Goal: Task Accomplishment & Management: Manage account settings

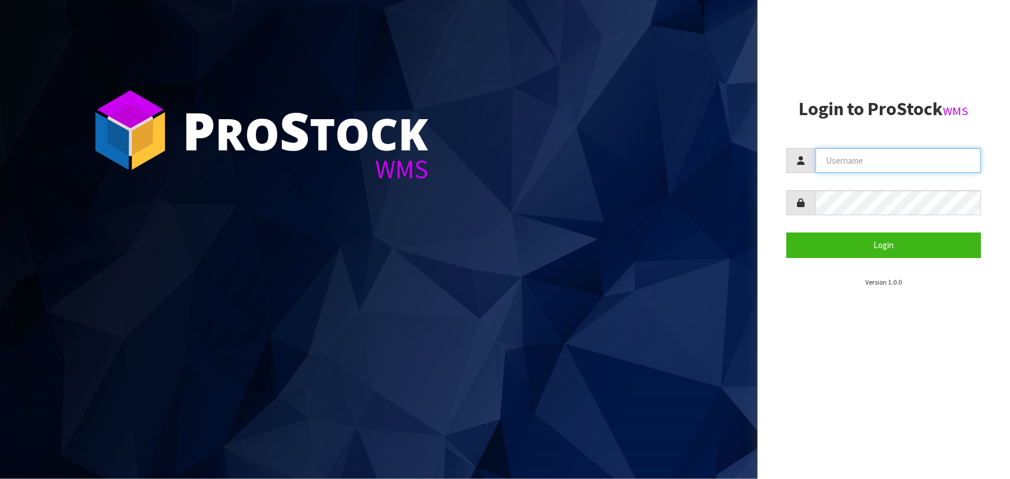
click at [830, 157] on input "text" at bounding box center [899, 160] width 166 height 25
type input "[EMAIL_ADDRESS][DOMAIN_NAME]"
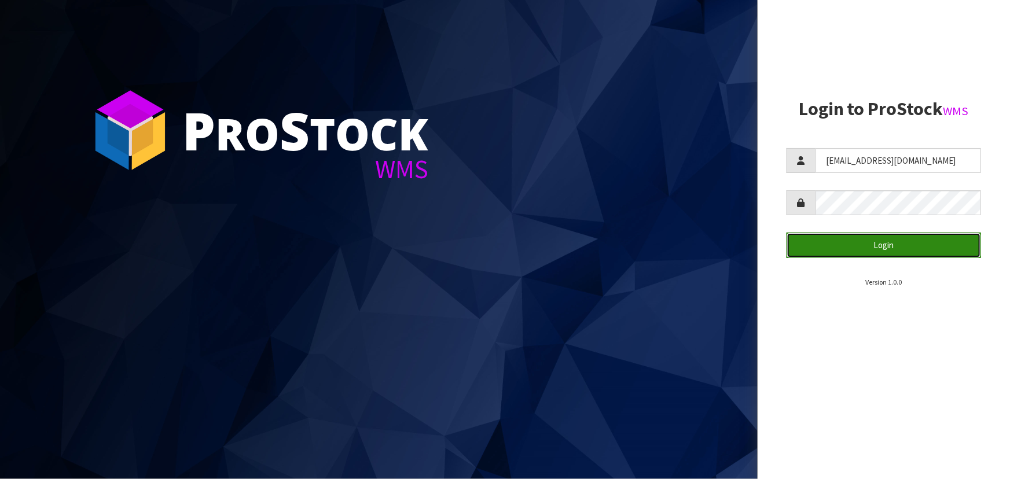
click at [877, 244] on button "Login" at bounding box center [884, 245] width 195 height 25
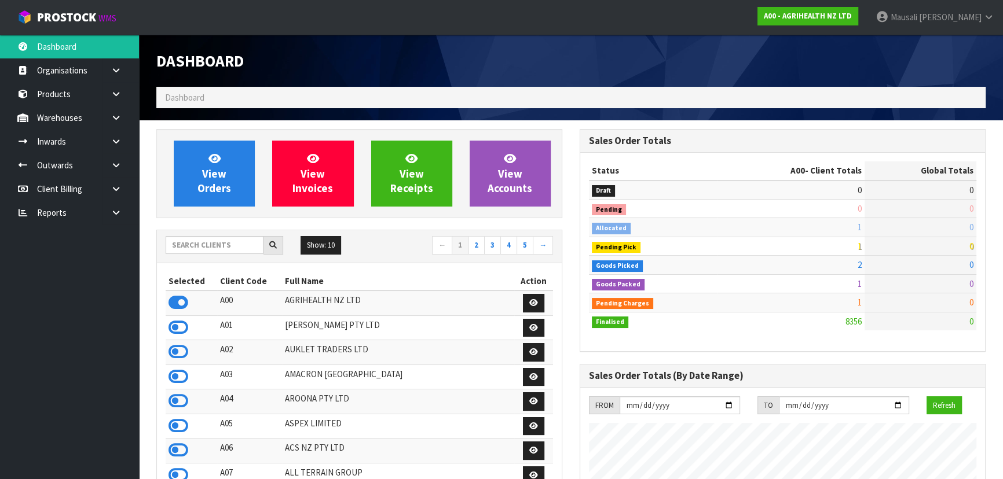
scroll to position [875, 423]
click at [194, 248] on input "text" at bounding box center [215, 245] width 98 height 18
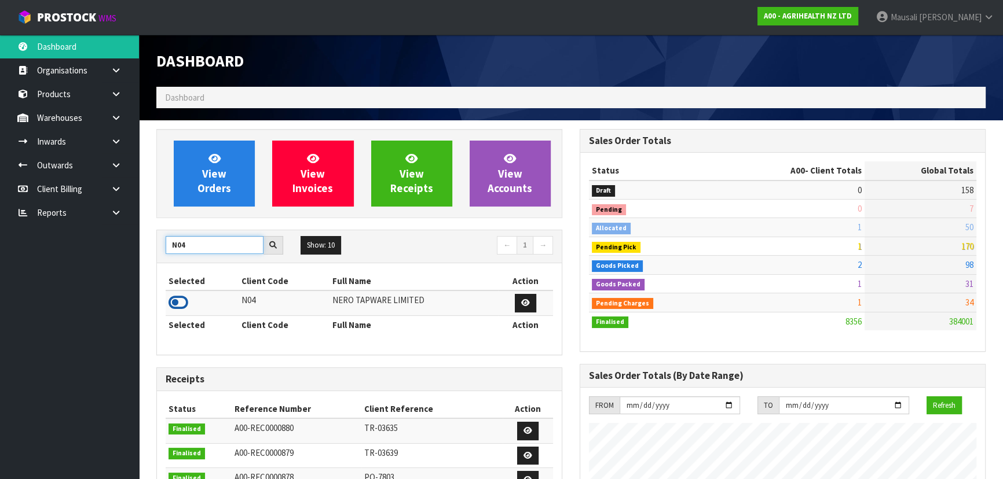
type input "N04"
click at [182, 296] on icon at bounding box center [178, 302] width 20 height 17
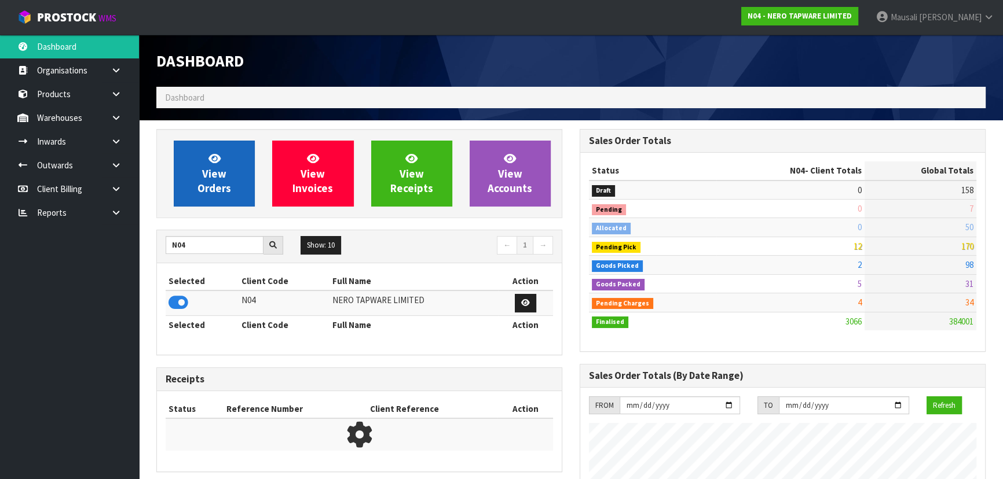
scroll to position [912, 423]
click at [212, 165] on span "View Orders" at bounding box center [214, 173] width 34 height 43
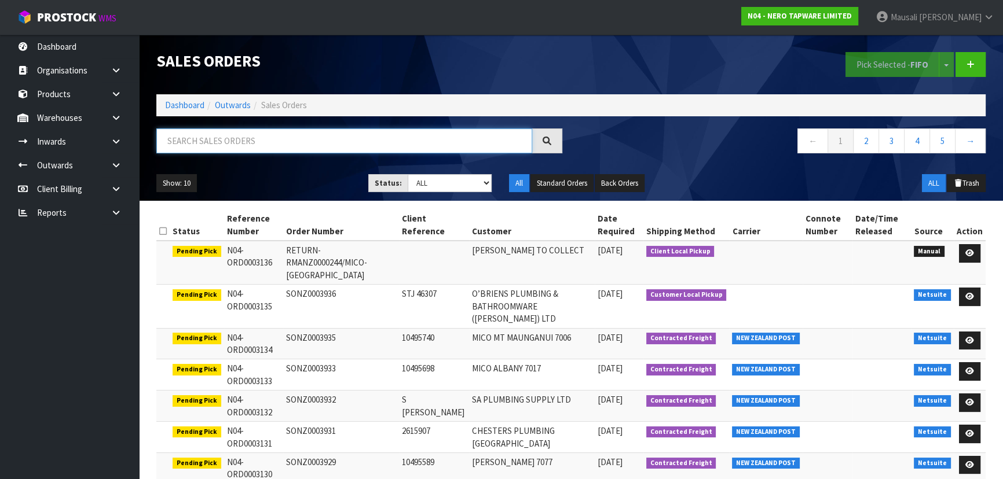
click at [190, 141] on input "text" at bounding box center [344, 141] width 376 height 25
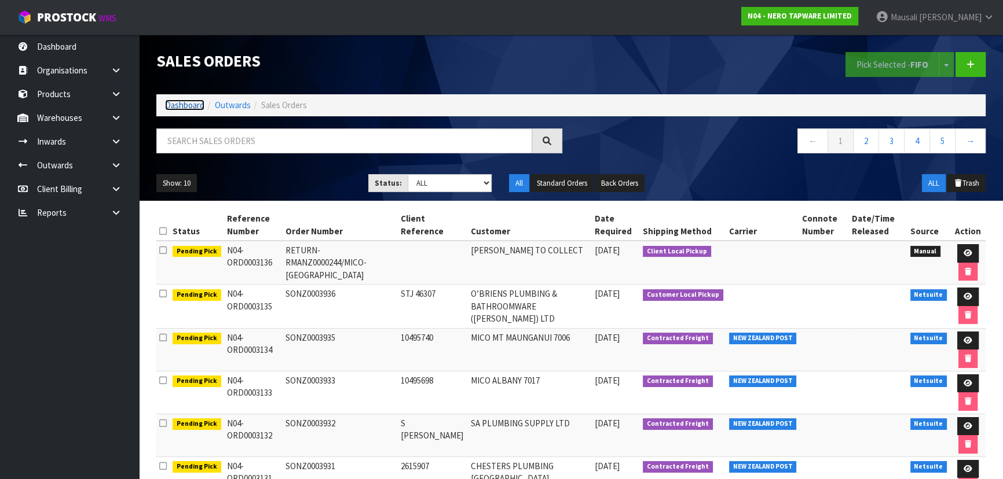
click at [187, 107] on link "Dashboard" at bounding box center [184, 105] width 39 height 11
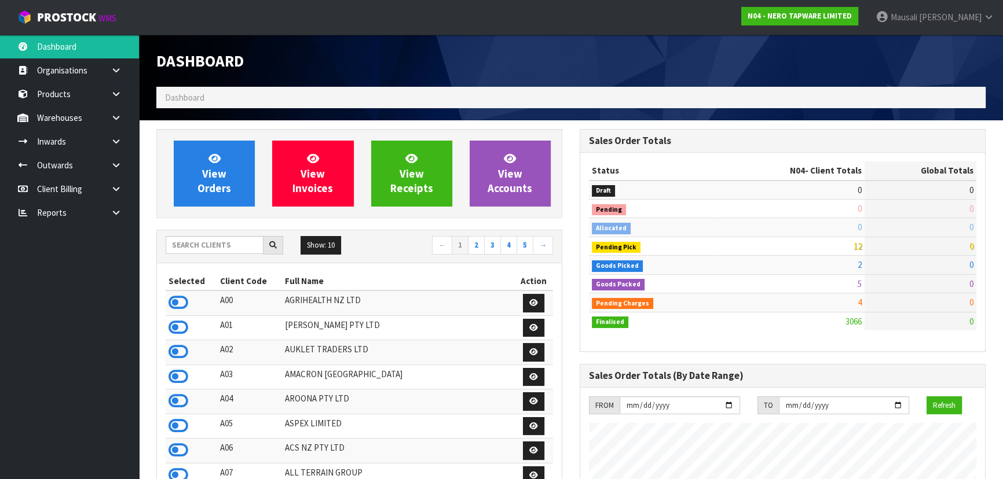
scroll to position [912, 423]
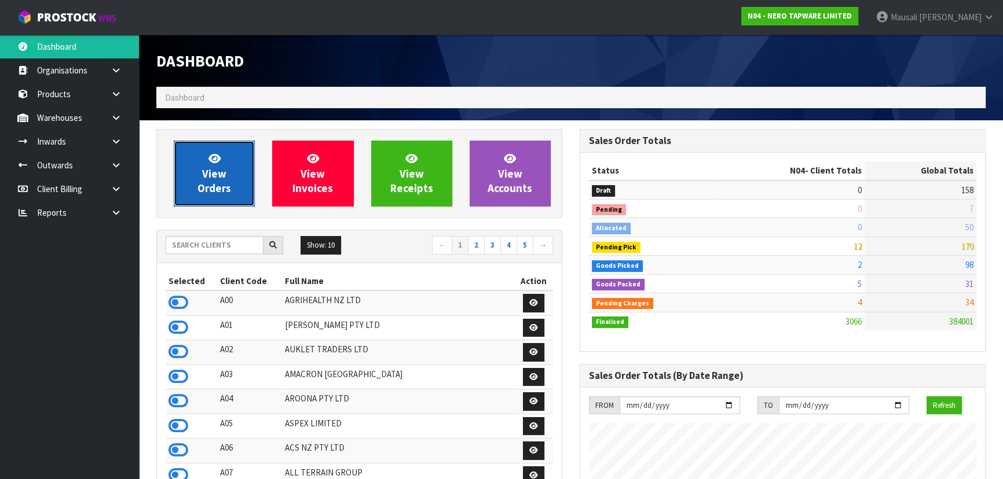
click at [196, 177] on link "View Orders" at bounding box center [214, 174] width 81 height 66
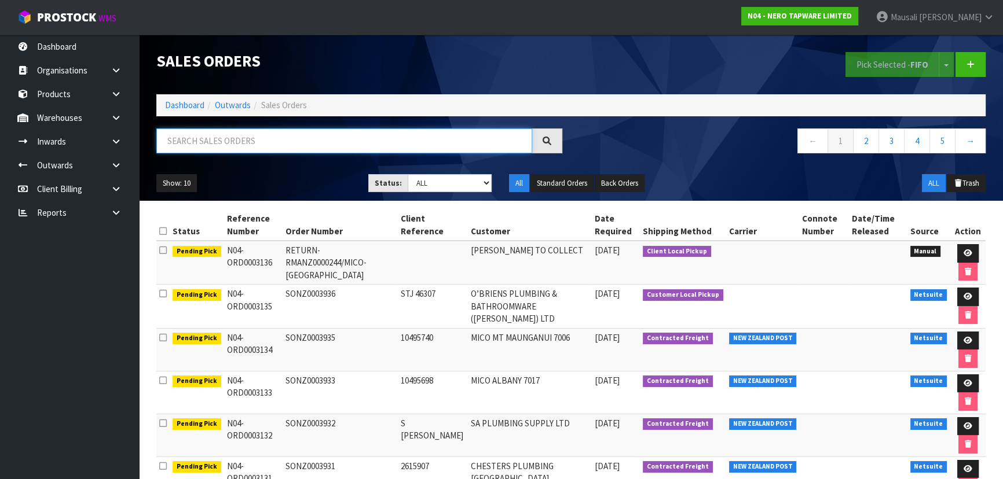
click at [174, 146] on input "text" at bounding box center [344, 141] width 376 height 25
type input "JOB-0415643"
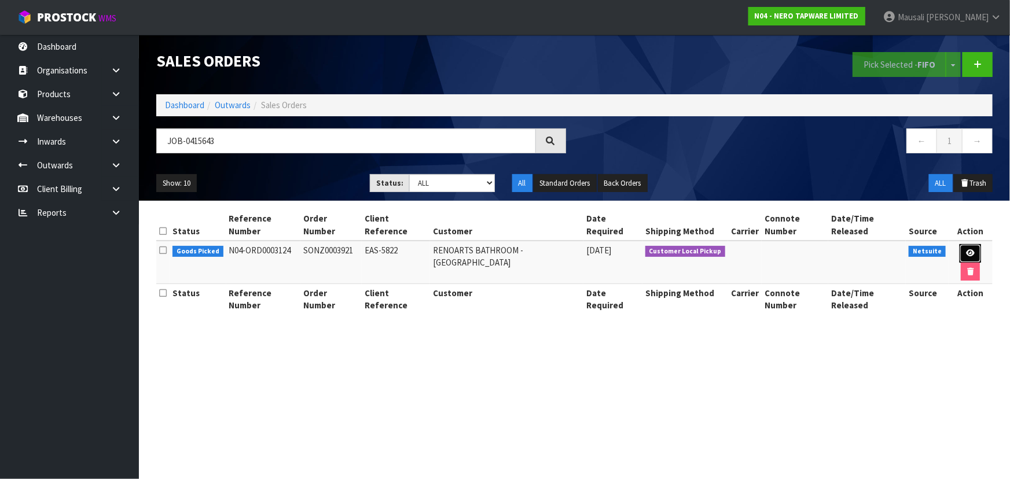
click at [960, 244] on link at bounding box center [970, 253] width 21 height 19
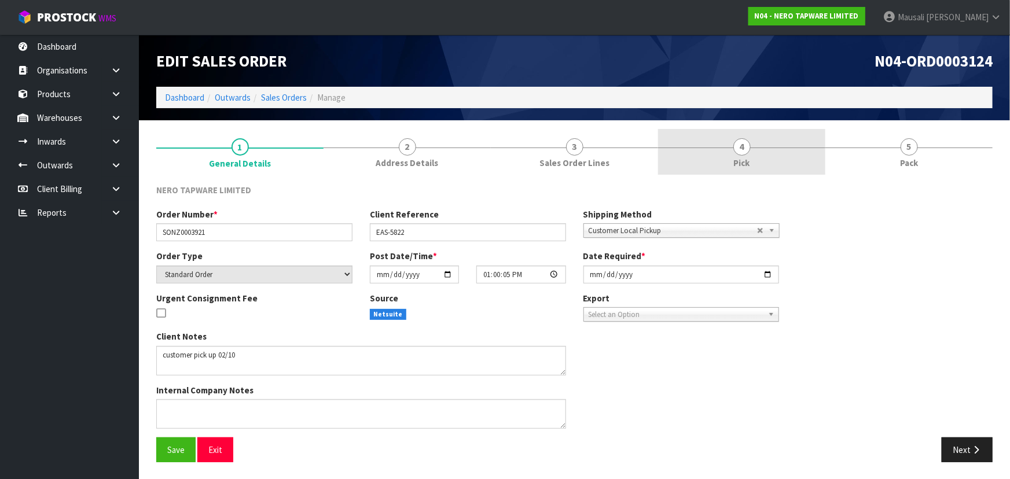
click at [772, 161] on link "4 Pick" at bounding box center [741, 152] width 167 height 46
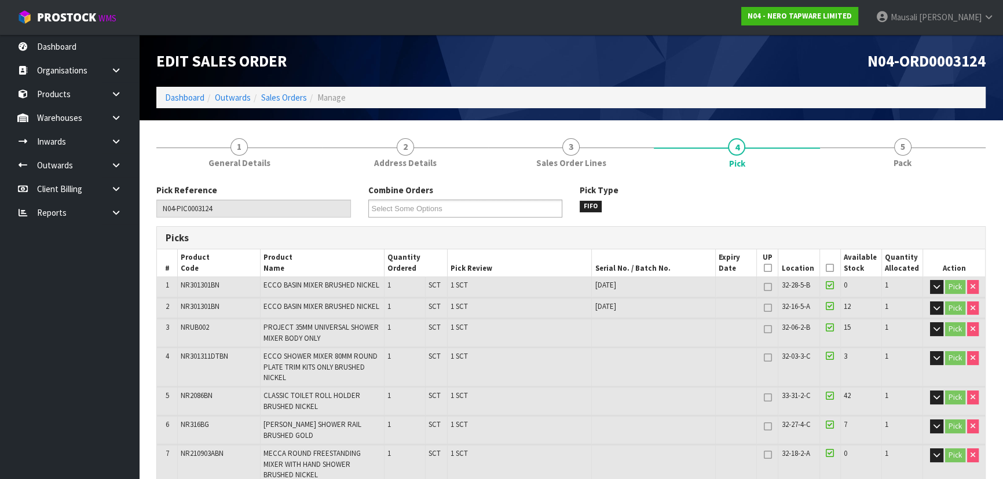
click at [830, 268] on icon at bounding box center [829, 268] width 8 height 1
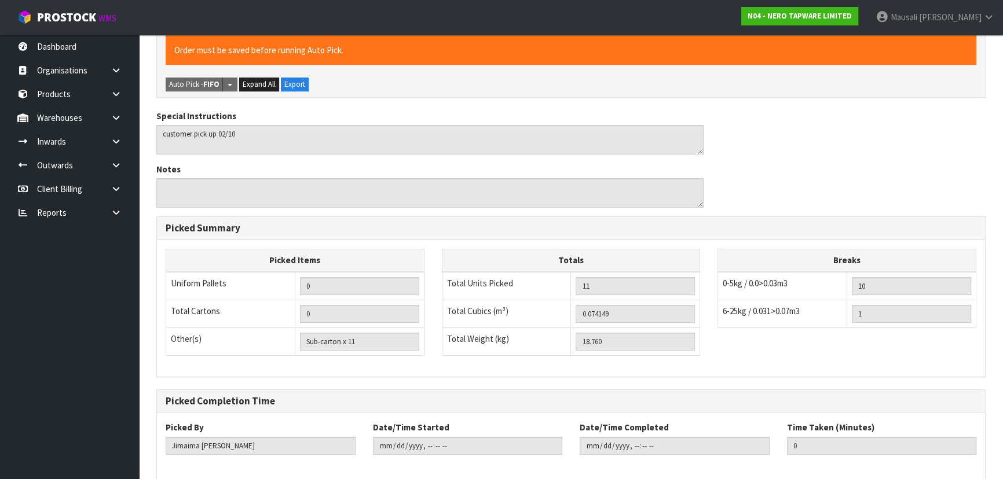
scroll to position [530, 0]
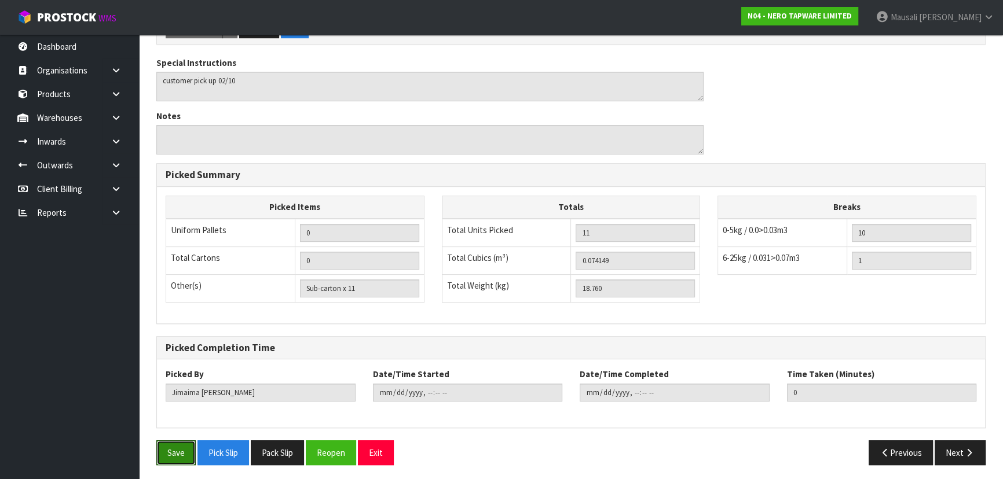
drag, startPoint x: 167, startPoint y: 448, endPoint x: 192, endPoint y: 428, distance: 32.2
click at [167, 446] on button "Save" at bounding box center [175, 453] width 39 height 25
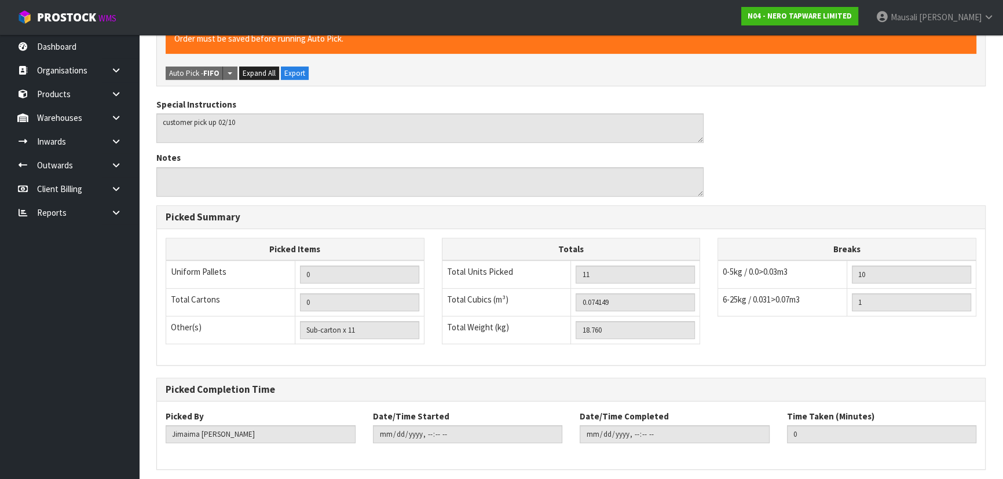
scroll to position [0, 0]
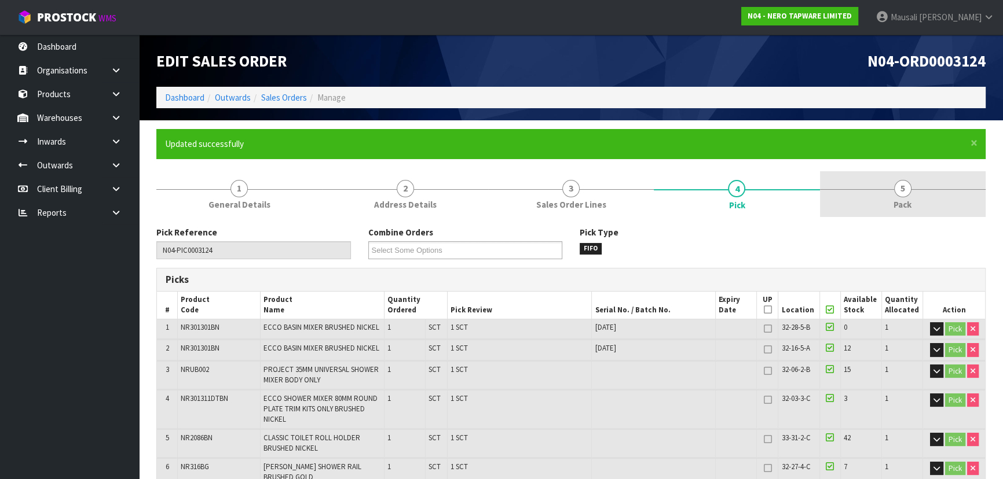
type input "[PERSON_NAME]"
type input "[DATE]T07:39:45"
click at [890, 199] on link "5 Pack" at bounding box center [903, 194] width 166 height 46
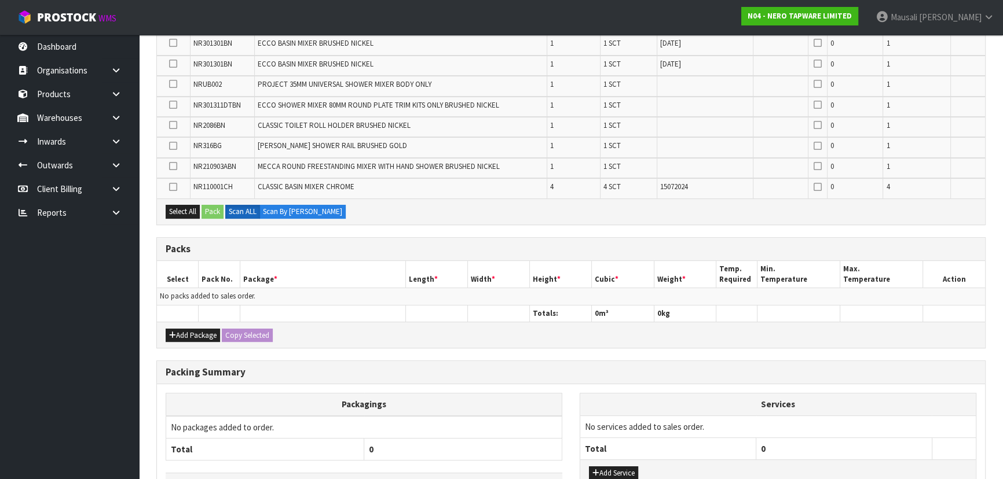
scroll to position [354, 0]
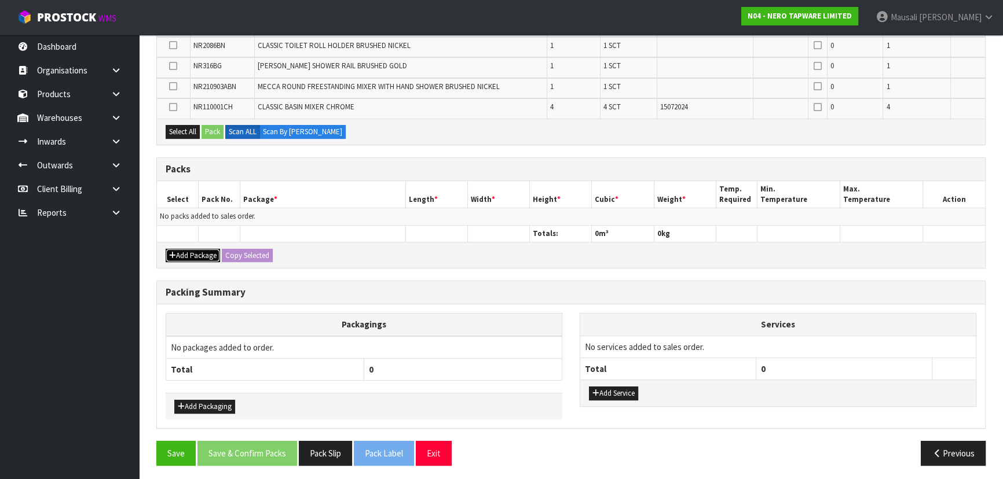
click at [200, 254] on button "Add Package" at bounding box center [193, 256] width 54 height 14
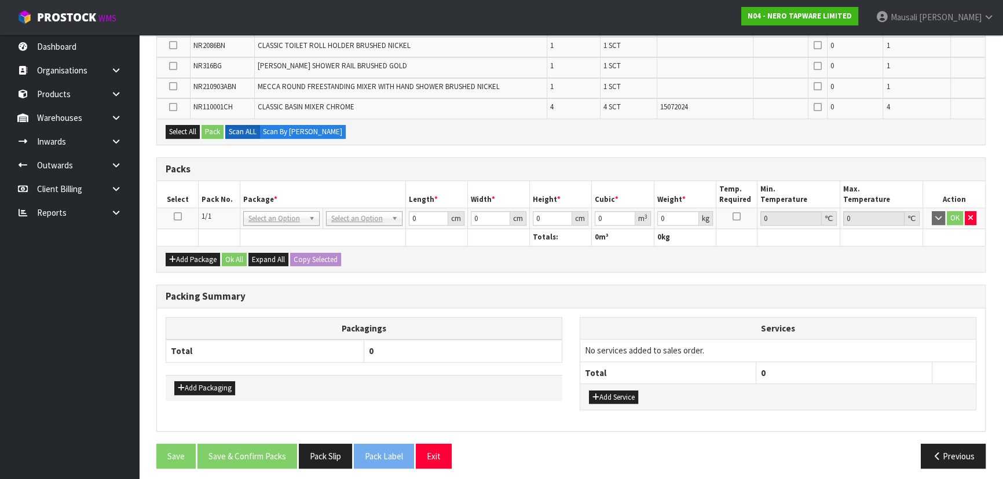
click at [174, 217] on icon at bounding box center [178, 217] width 8 height 1
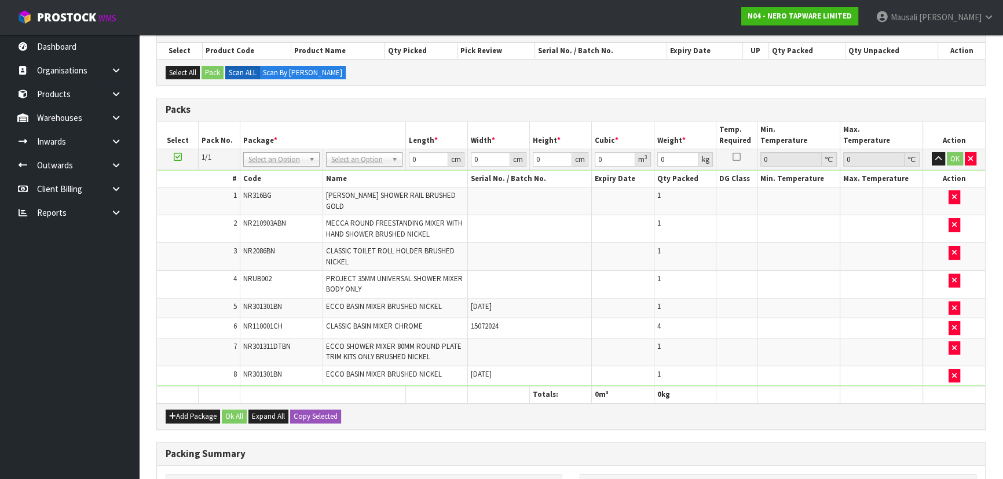
scroll to position [156, 0]
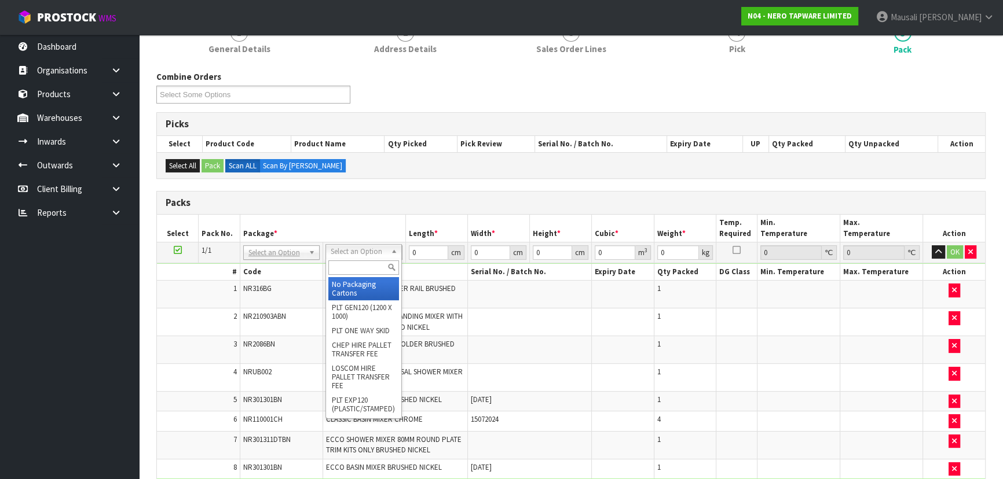
click at [339, 271] on input "text" at bounding box center [363, 267] width 71 height 14
type input "OC"
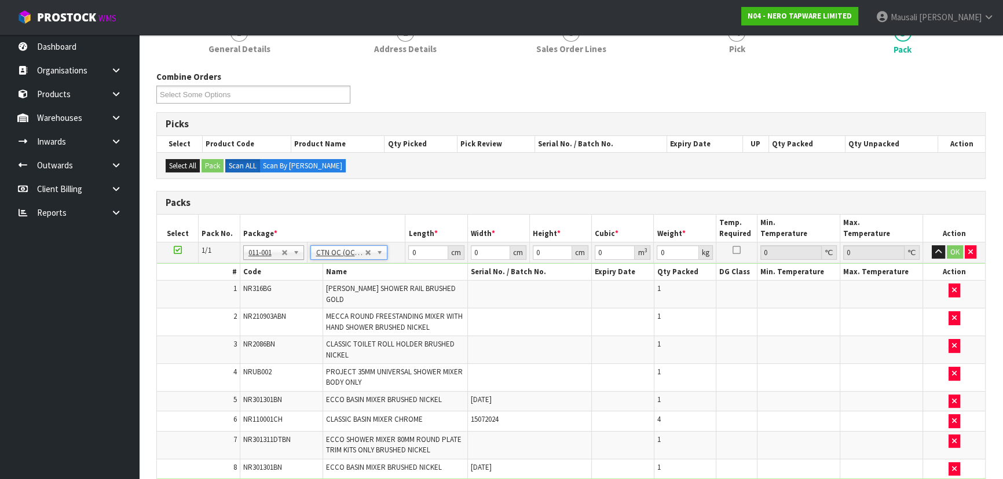
type input "18.76"
drag, startPoint x: 424, startPoint y: 251, endPoint x: 399, endPoint y: 258, distance: 25.8
click at [399, 258] on tr "1/1 NONE 007-001 007-002 007-004 007-009 007-013 007-014 007-015 007-017 007-01…" at bounding box center [571, 252] width 828 height 21
type input "101"
type input "36"
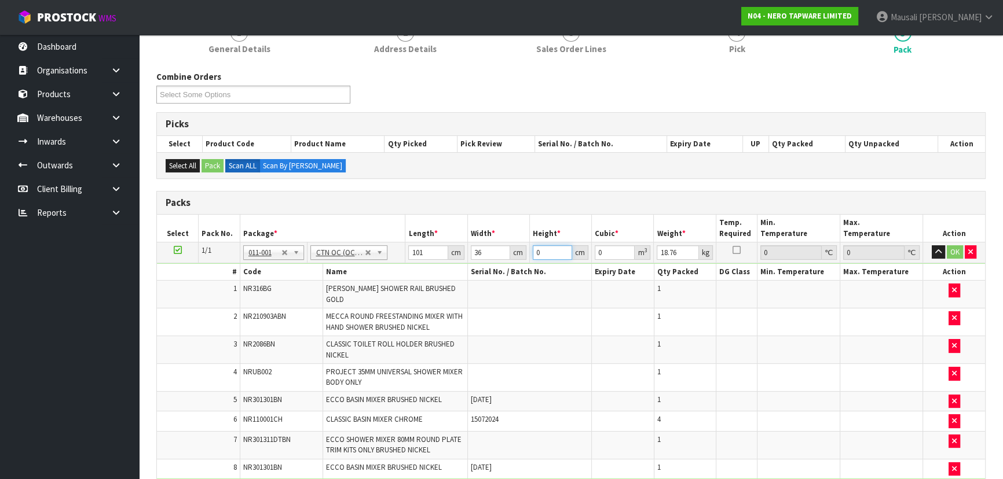
type input "3"
type input "0.010908"
type input "34"
type input "0.123624"
type input "34"
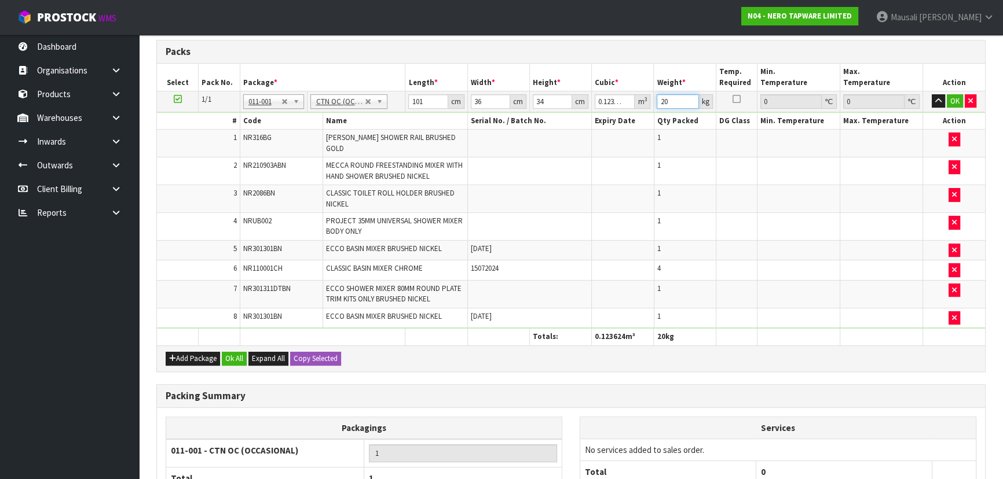
scroll to position [408, 0]
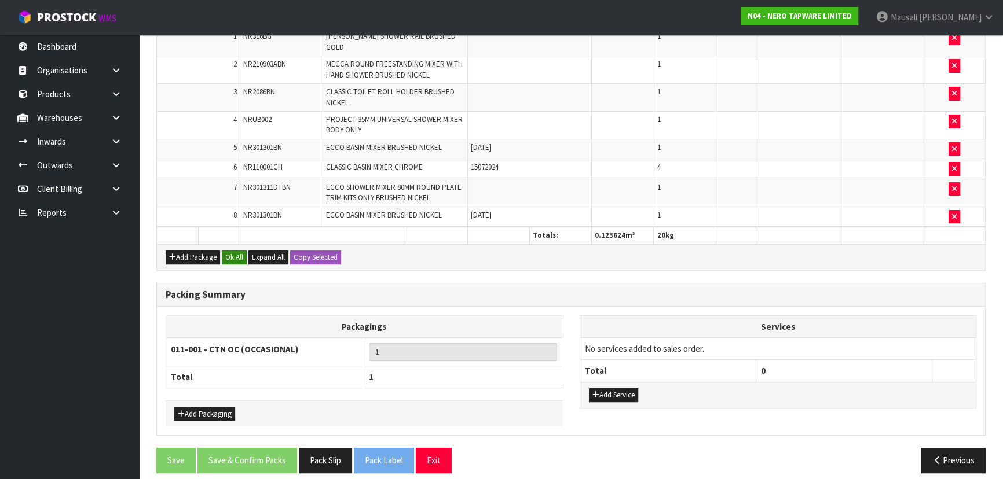
type input "20"
click at [229, 251] on button "Ok All" at bounding box center [234, 258] width 25 height 14
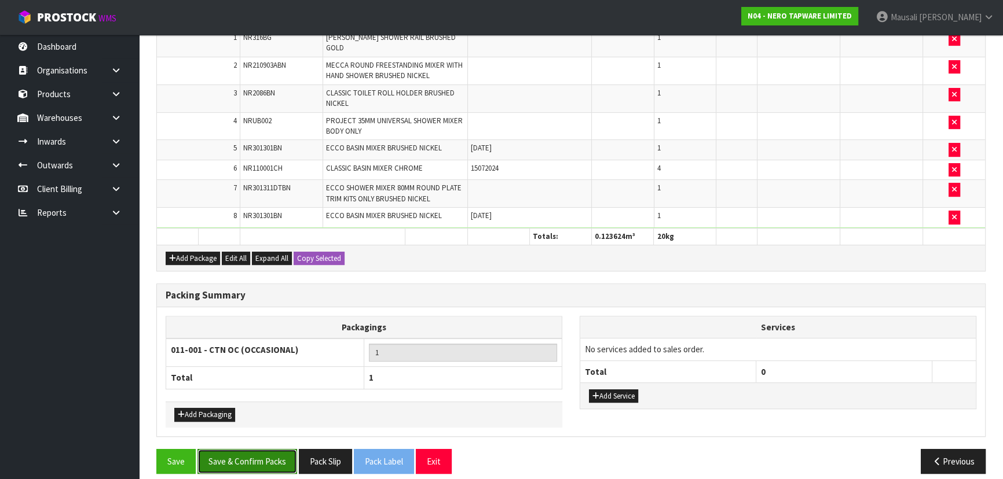
click at [247, 457] on button "Save & Confirm Packs" at bounding box center [247, 461] width 100 height 25
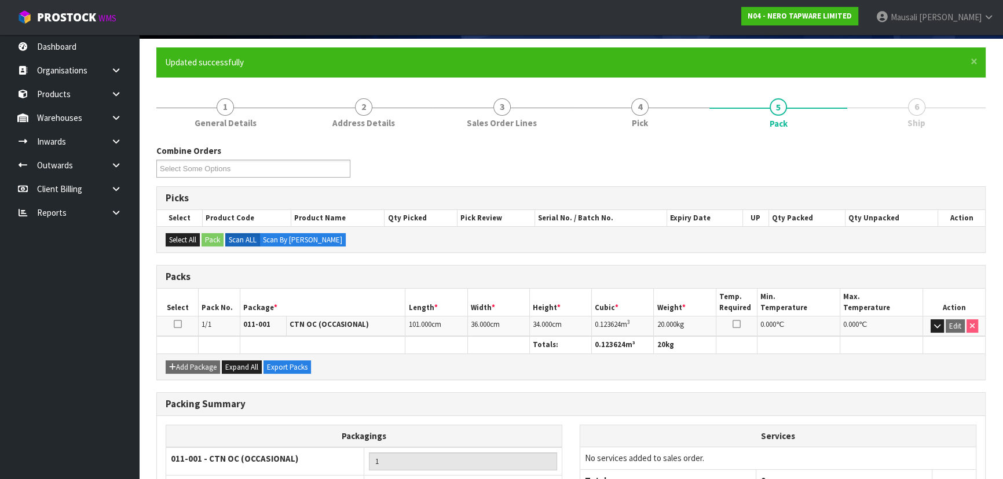
scroll to position [174, 0]
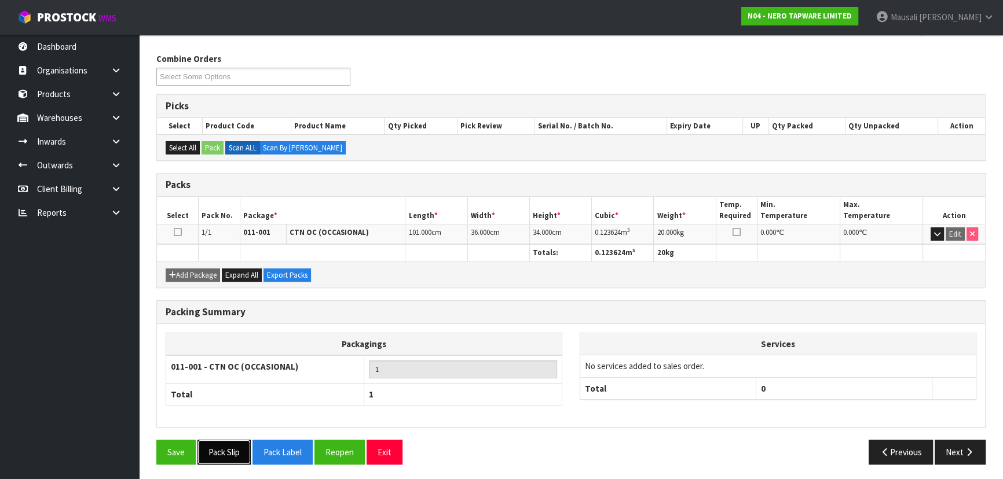
click at [233, 452] on button "Pack Slip" at bounding box center [223, 452] width 53 height 25
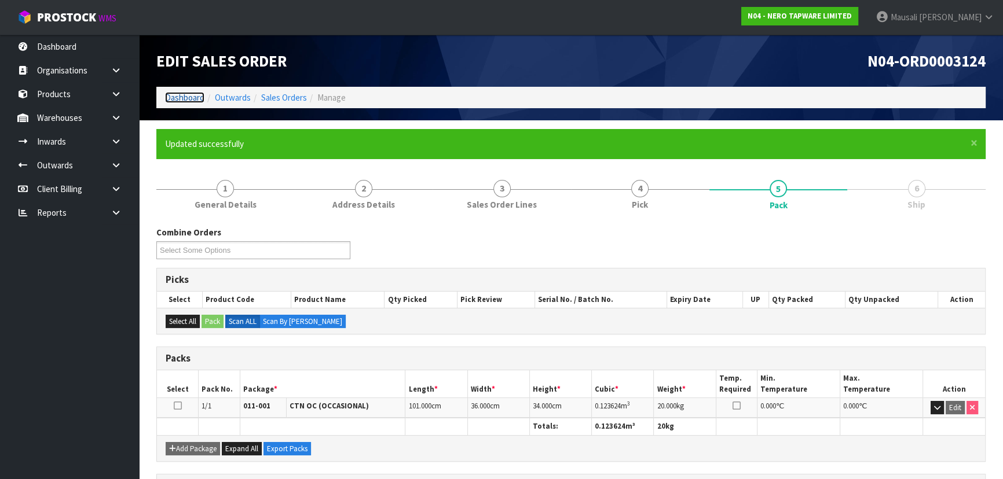
click at [193, 92] on link "Dashboard" at bounding box center [184, 97] width 39 height 11
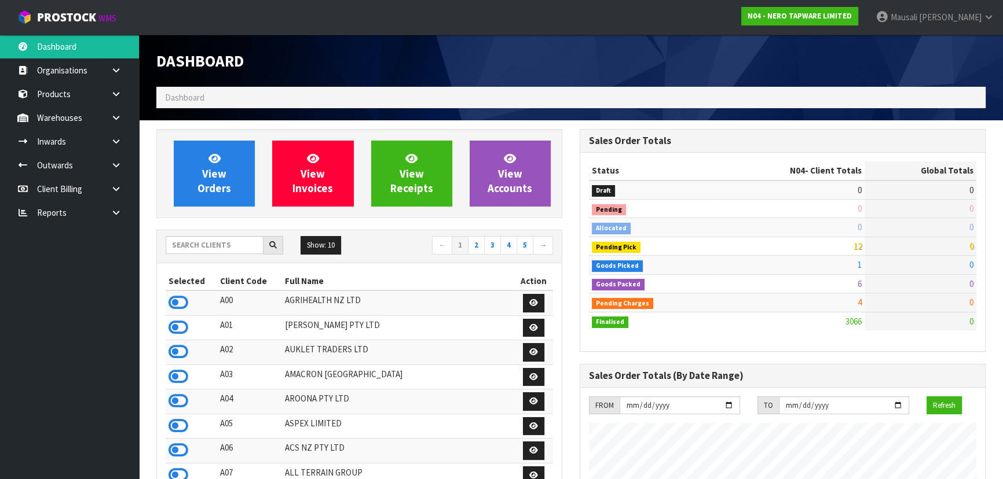
scroll to position [912, 423]
click at [206, 243] on input "text" at bounding box center [215, 245] width 98 height 18
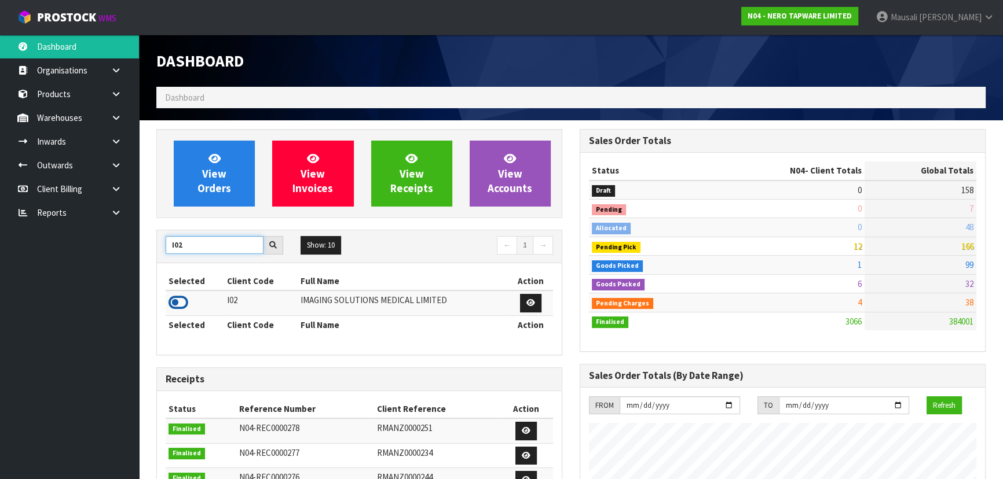
type input "I02"
click at [186, 300] on icon at bounding box center [178, 302] width 20 height 17
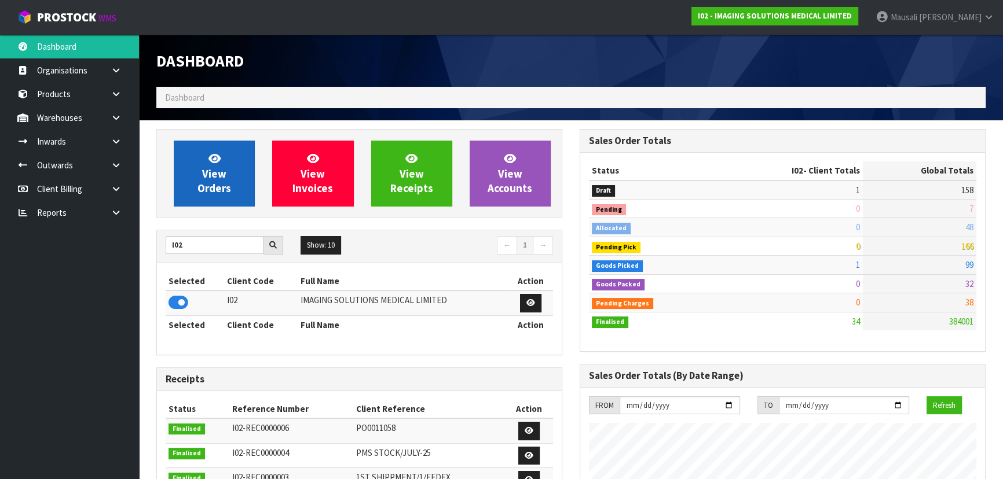
scroll to position [725, 423]
click at [216, 169] on span "View Orders" at bounding box center [214, 173] width 34 height 43
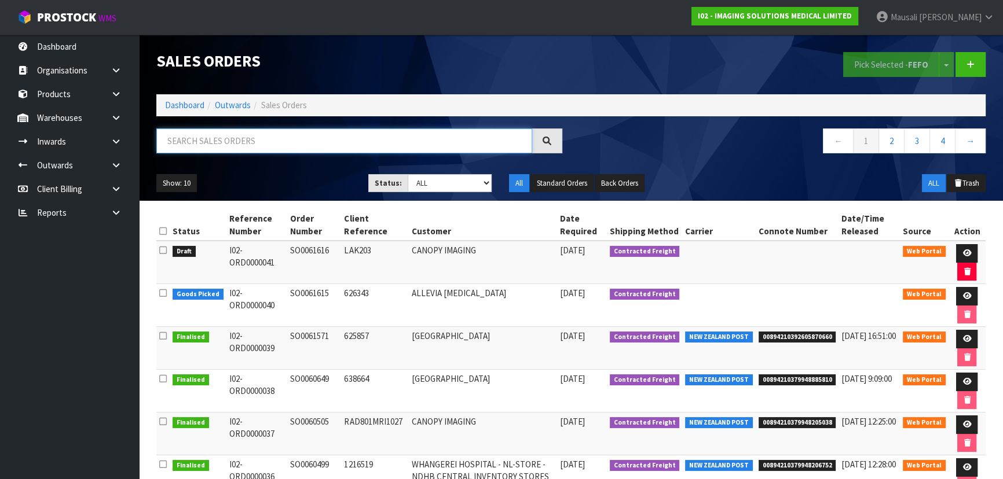
click at [192, 147] on input "text" at bounding box center [344, 141] width 376 height 25
type input "JOB-0415511"
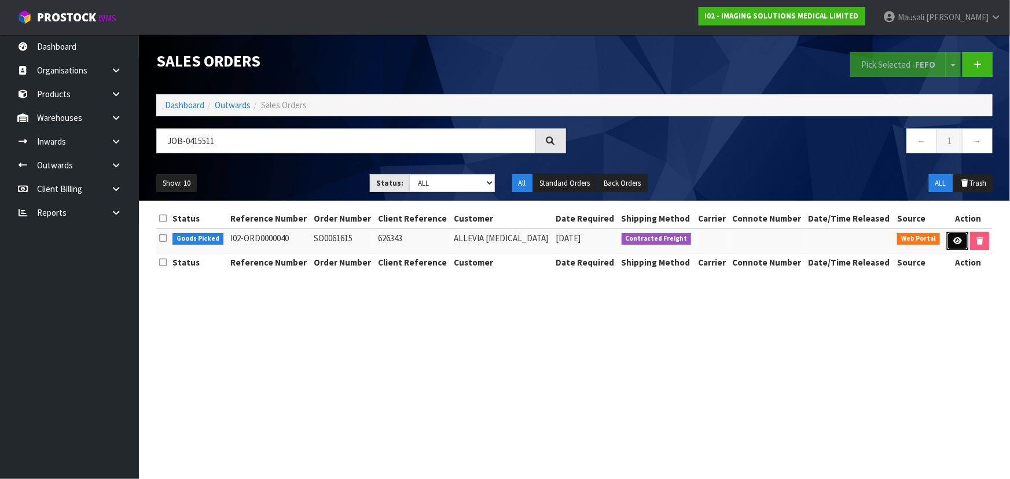
click at [954, 238] on icon at bounding box center [957, 241] width 9 height 8
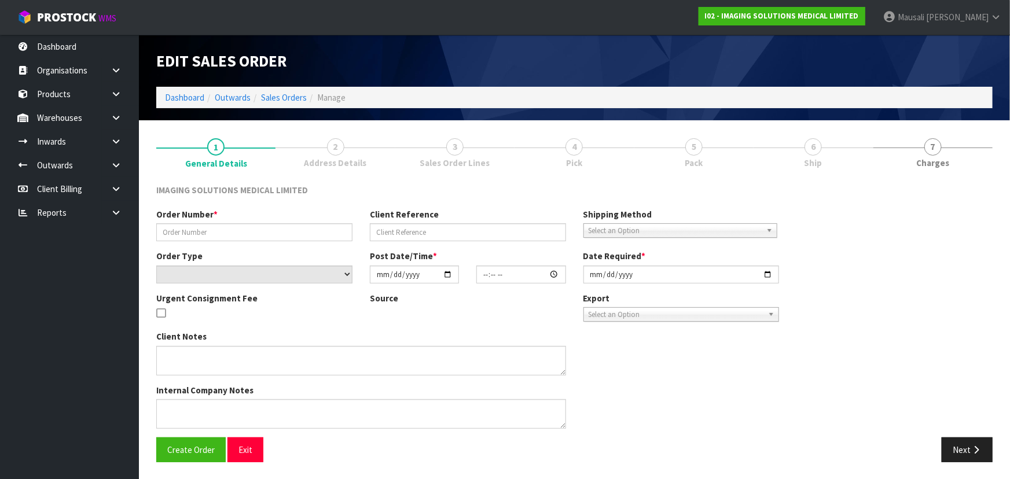
type input "SO0061615"
type input "626343"
select select "number:0"
type input "[DATE]"
type input "21:12:00.000"
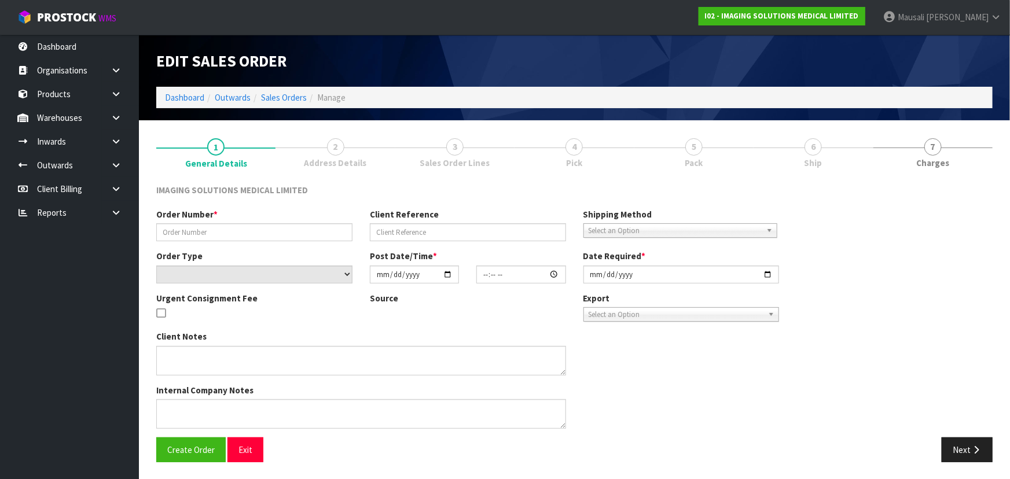
type input "[DATE]"
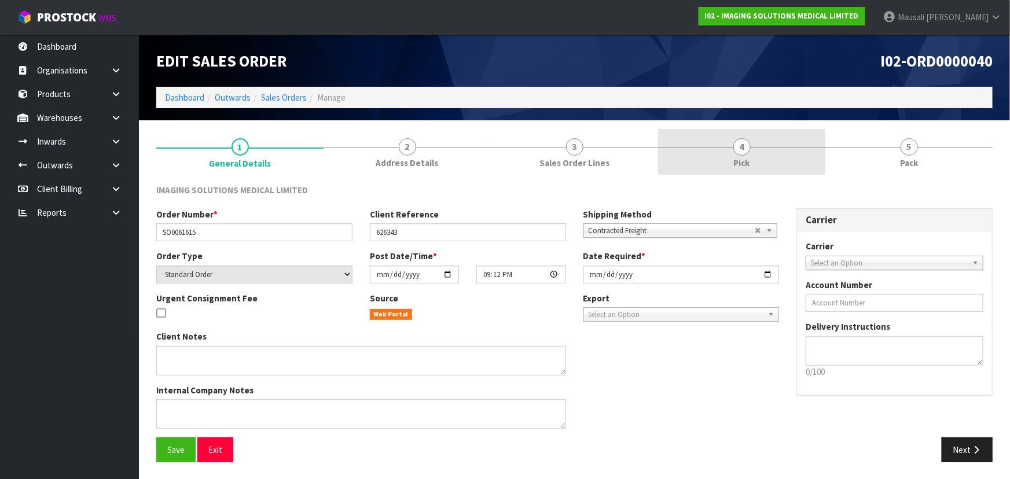
drag, startPoint x: 738, startPoint y: 160, endPoint x: 765, endPoint y: 195, distance: 44.1
click at [738, 160] on span "Pick" at bounding box center [742, 163] width 16 height 12
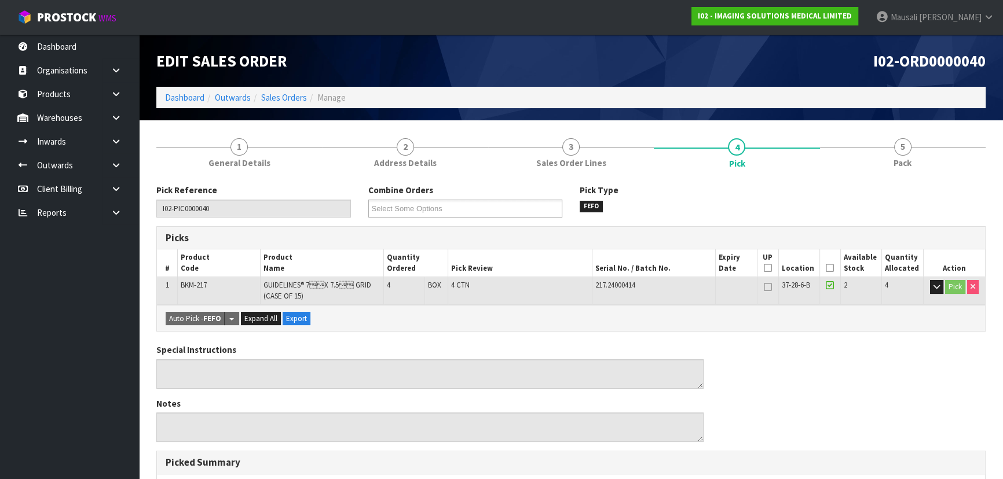
click at [827, 268] on icon at bounding box center [829, 268] width 8 height 1
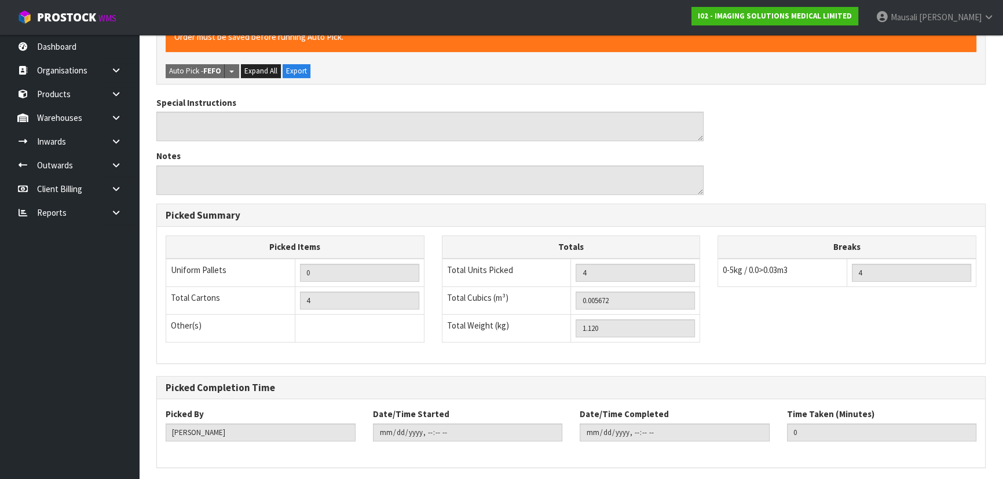
scroll to position [331, 0]
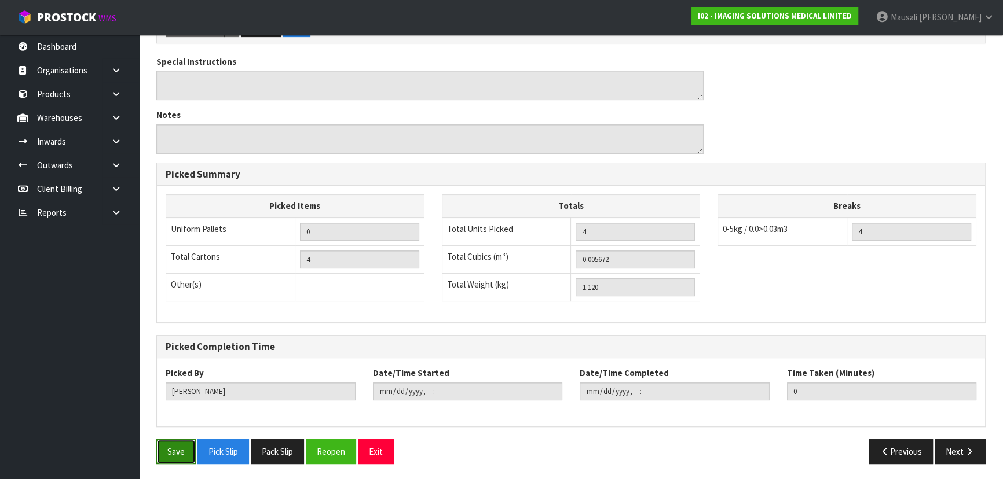
click at [168, 452] on button "Save" at bounding box center [175, 451] width 39 height 25
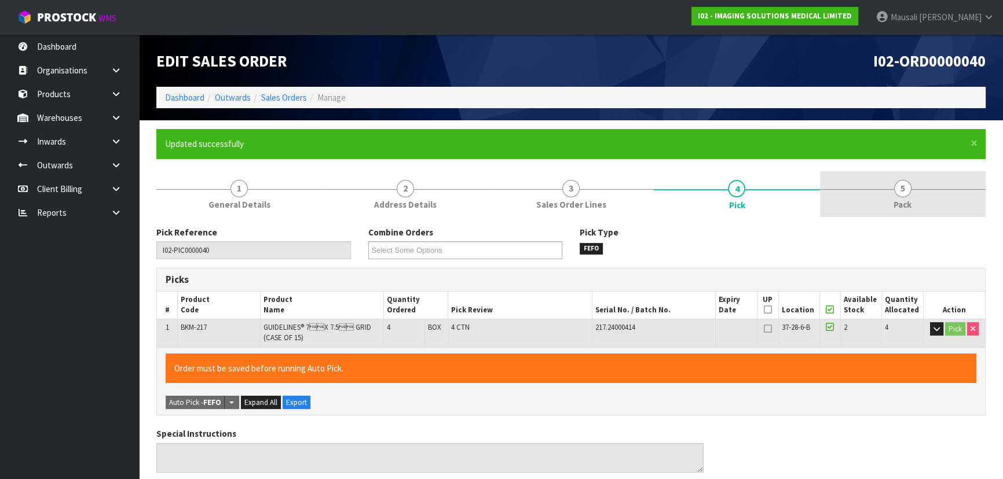
type input "[PERSON_NAME]"
type input "[DATE]T08:09:51"
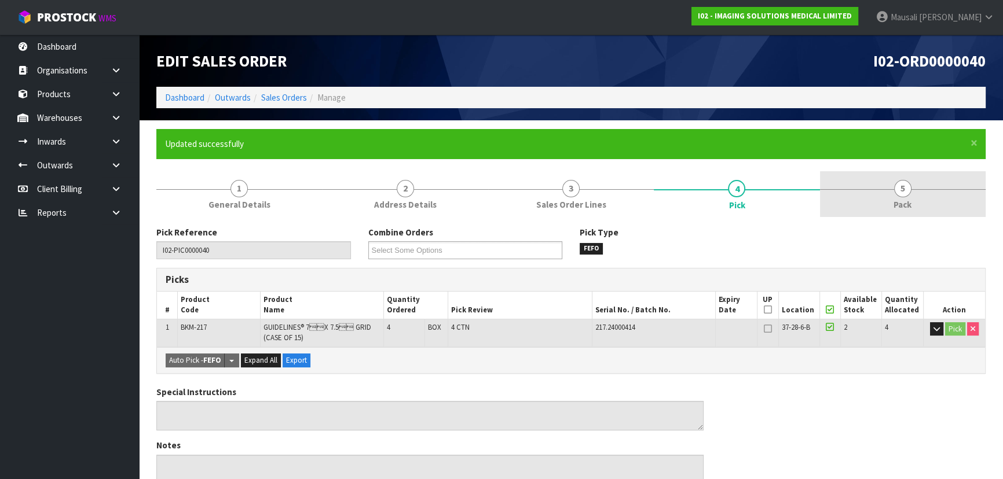
click at [857, 210] on link "5 Pack" at bounding box center [903, 194] width 166 height 46
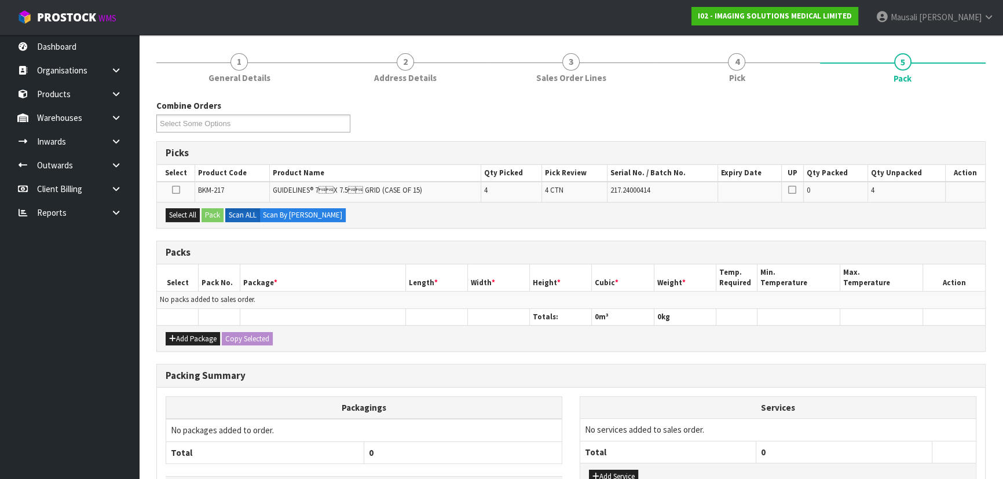
scroll to position [210, 0]
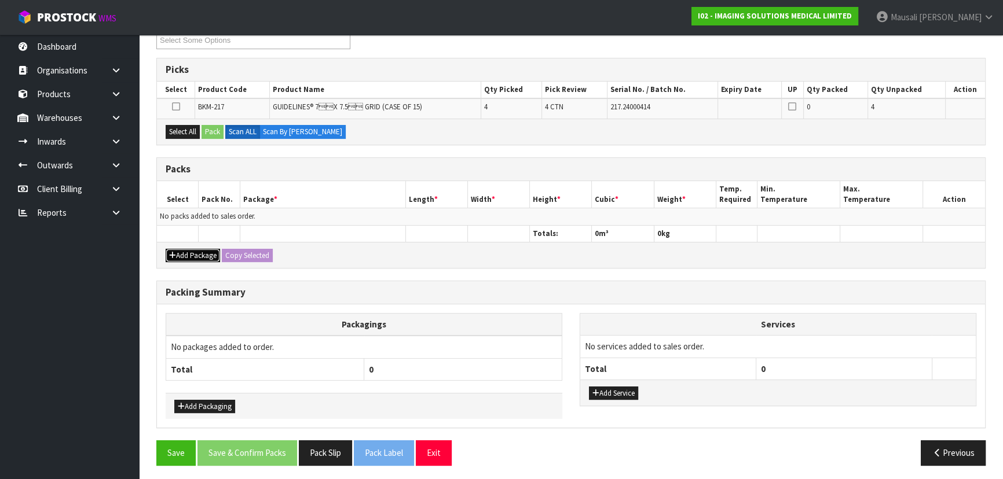
click at [191, 252] on button "Add Package" at bounding box center [193, 256] width 54 height 14
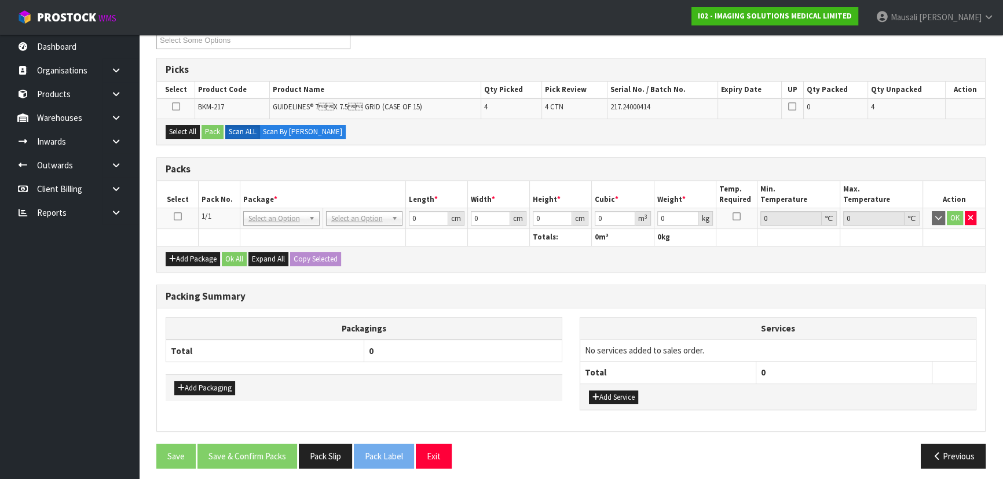
click at [179, 217] on icon at bounding box center [178, 217] width 8 height 1
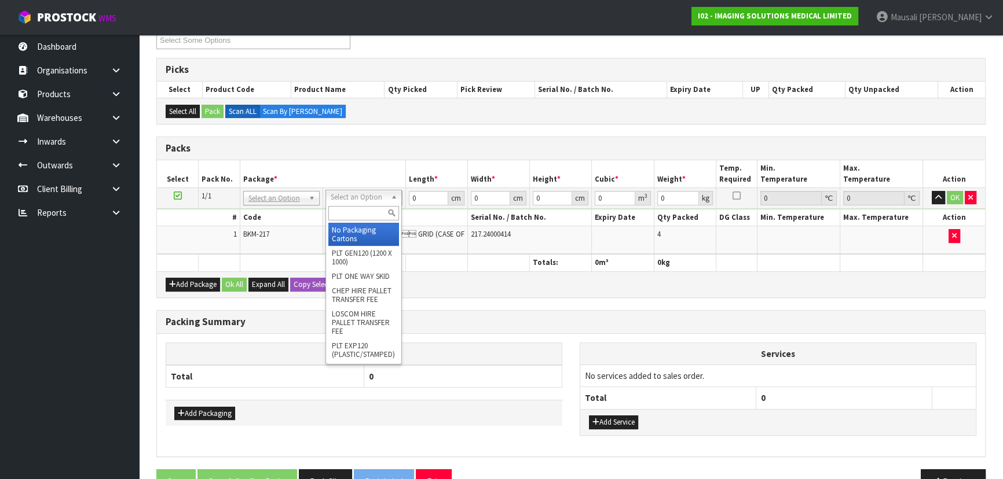
click at [358, 213] on input "text" at bounding box center [363, 213] width 71 height 14
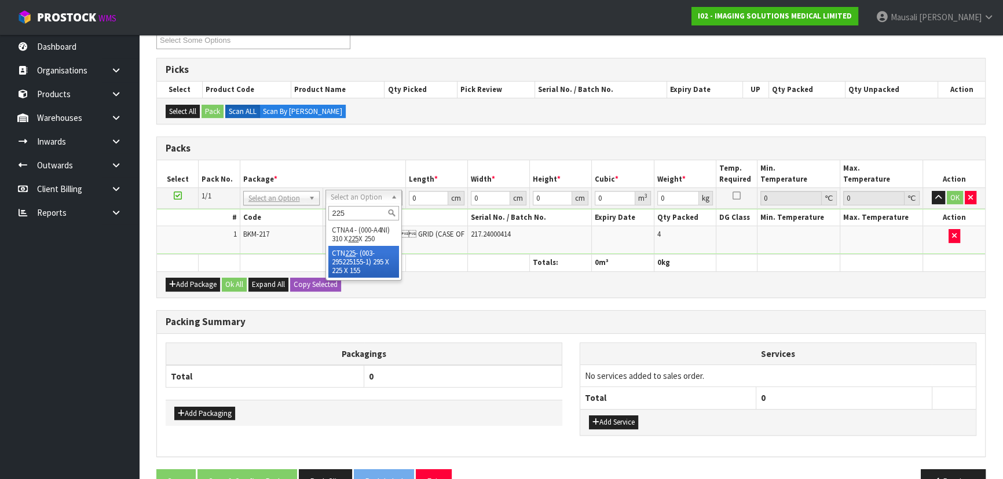
type input "225"
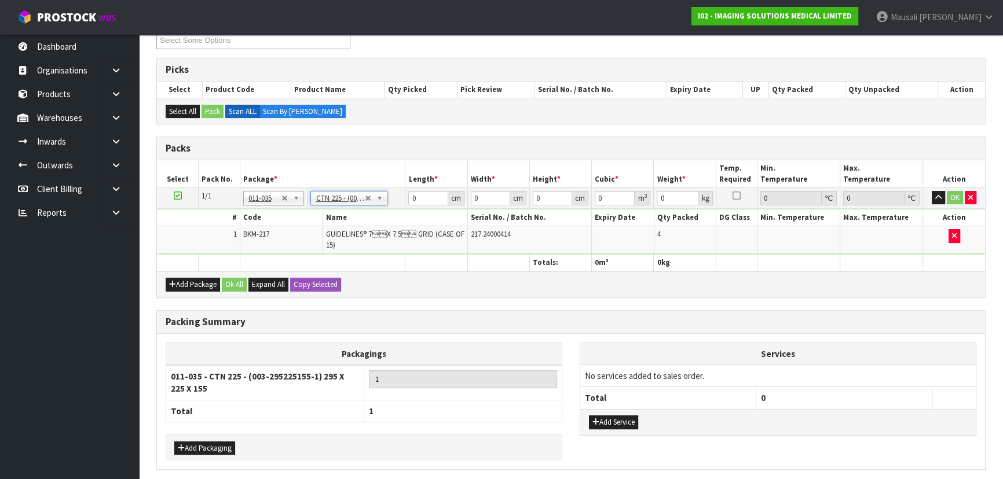
type input "29.5"
type input "22.5"
type input "15.5"
type input "0.010288"
type input "1.32"
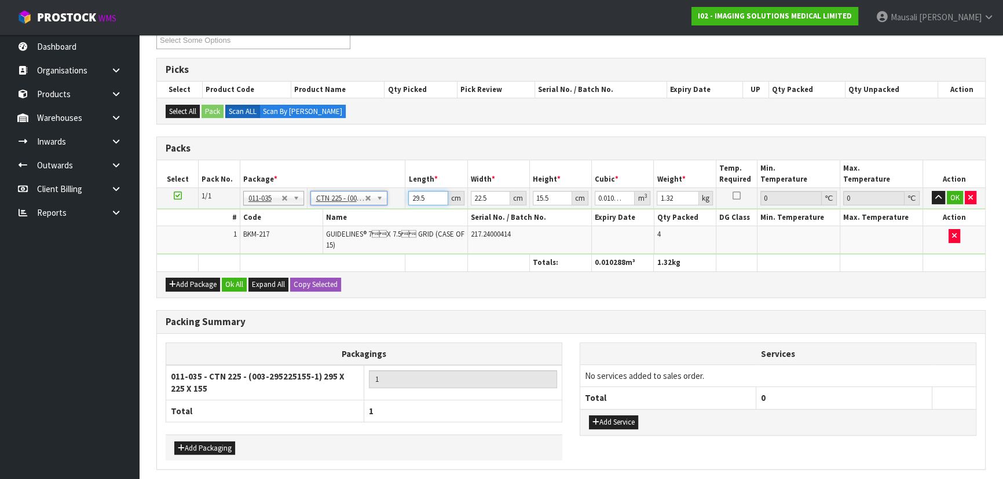
drag, startPoint x: 428, startPoint y: 199, endPoint x: 353, endPoint y: 204, distance: 76.0
click at [359, 208] on tbody "1/1 NONE 007-001 007-002 007-004 007-009 007-013 007-014 007-015 007-017 007-01…" at bounding box center [571, 221] width 828 height 67
type input "3"
type input "0.001046"
type input "31"
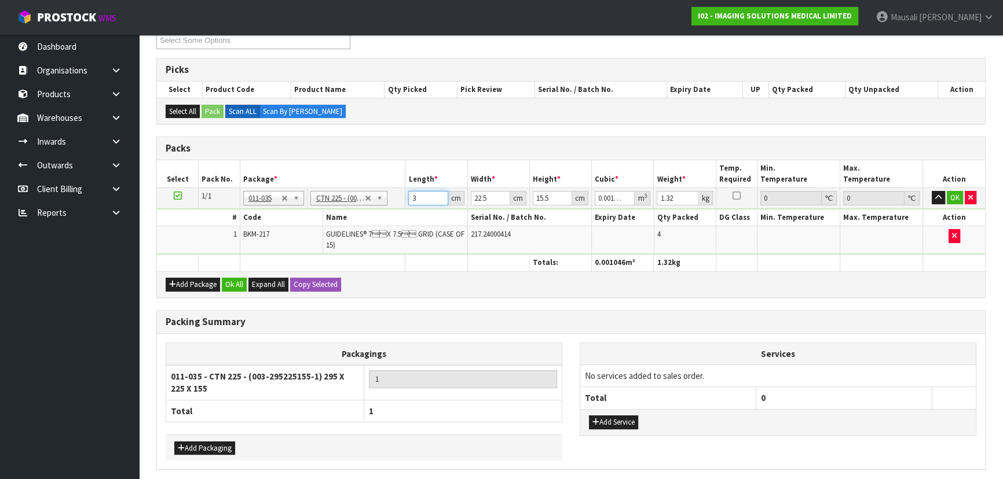
type input "0.010811"
type input "31"
type input "2"
type input "0.000961"
type input "24"
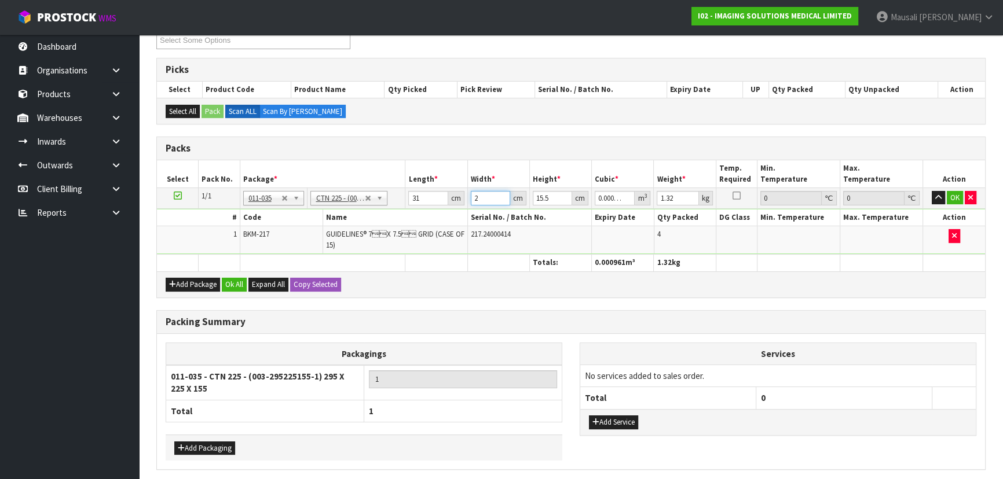
type input "0.011532"
type input "24"
type input "1"
type input "0.000744"
type input "18"
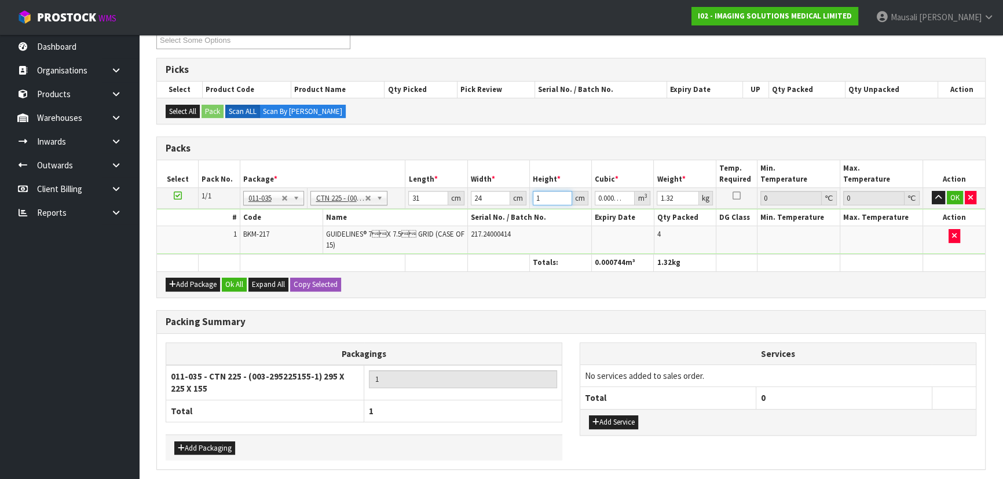
type input "0.013392"
type input "18"
type input "2"
click at [224, 287] on button "Ok All" at bounding box center [234, 285] width 25 height 14
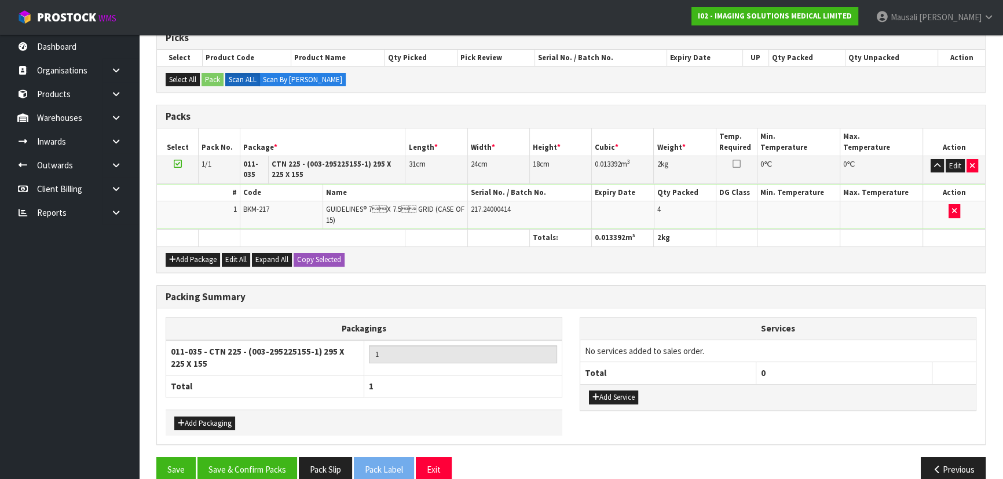
scroll to position [259, 0]
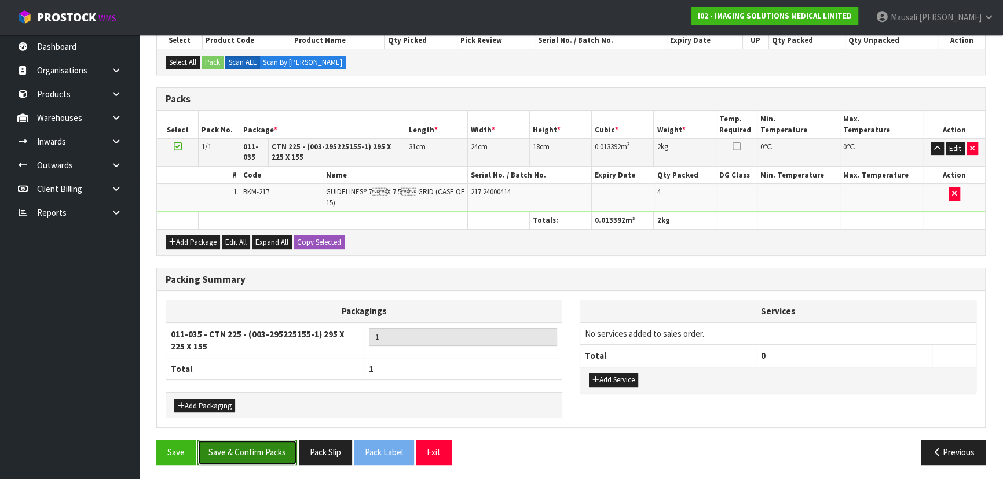
click at [255, 449] on button "Save & Confirm Packs" at bounding box center [247, 452] width 100 height 25
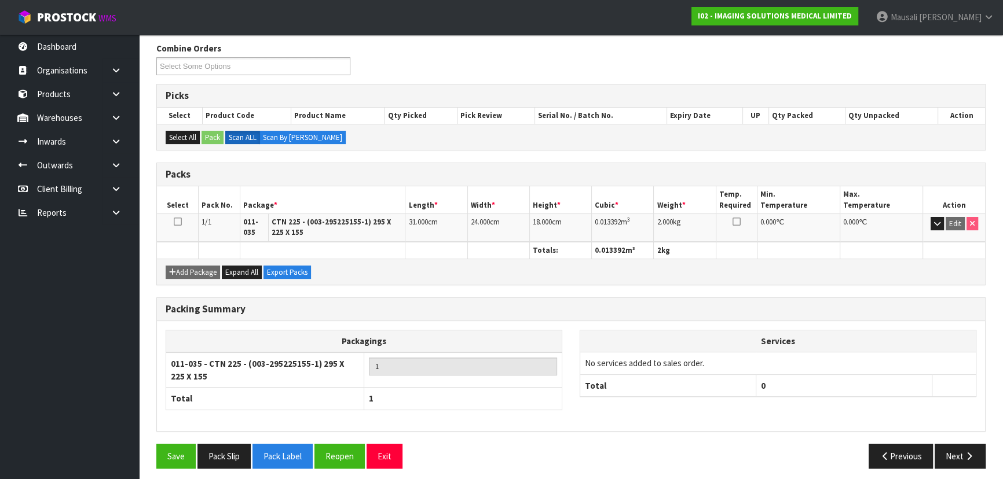
scroll to position [189, 0]
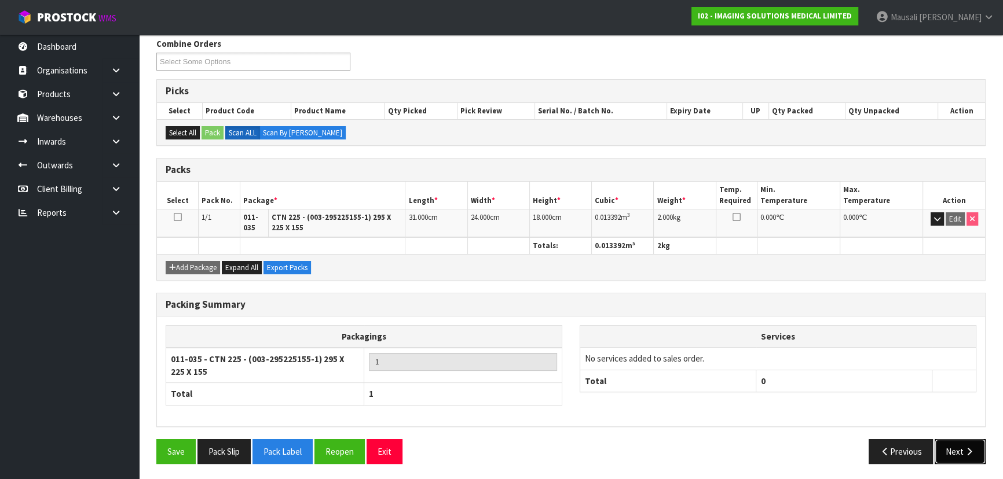
click at [949, 454] on button "Next" at bounding box center [959, 451] width 51 height 25
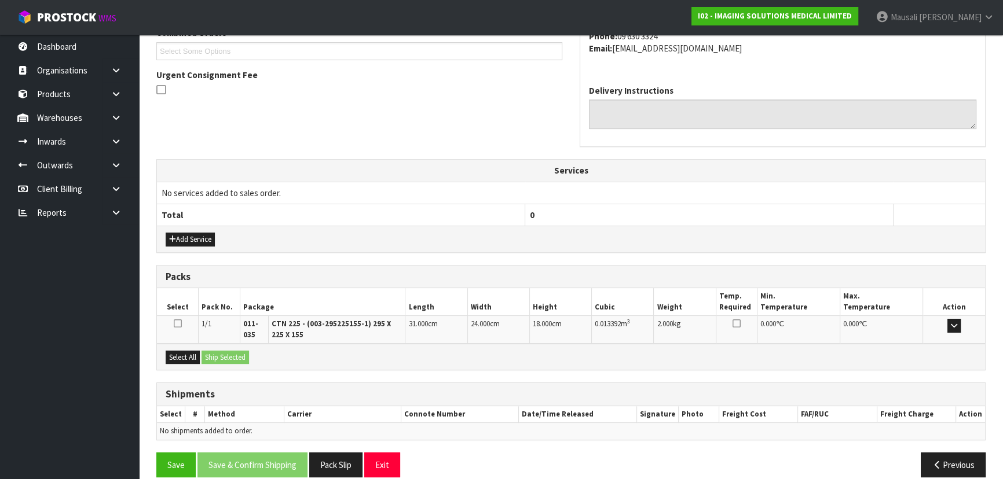
scroll to position [315, 0]
click at [196, 352] on button "Select All" at bounding box center [183, 357] width 34 height 14
click at [215, 352] on button "Ship Selected" at bounding box center [224, 357] width 47 height 14
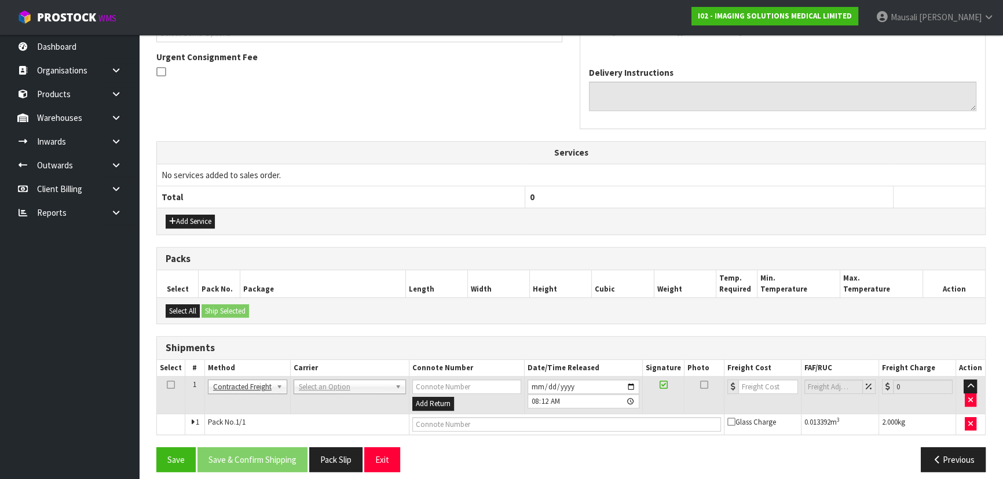
scroll to position [341, 0]
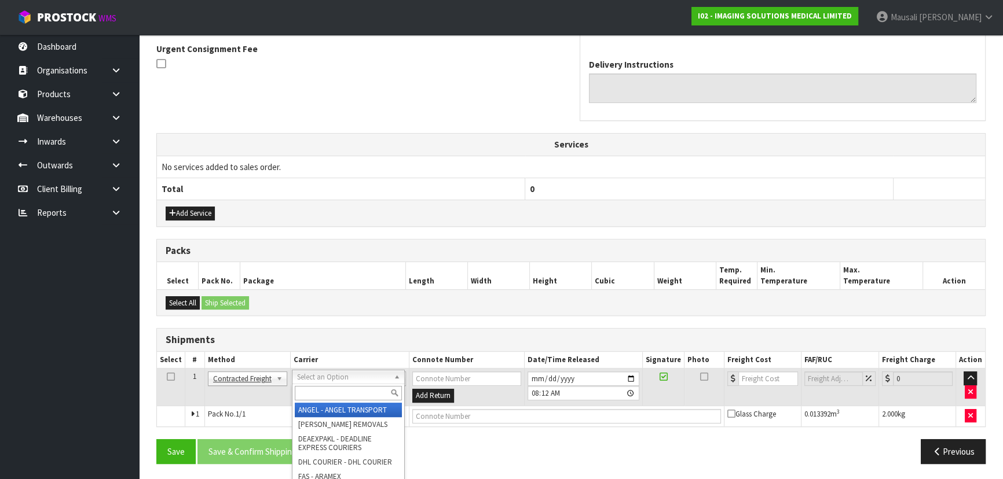
click at [325, 394] on input "text" at bounding box center [348, 393] width 107 height 14
type input "NZP"
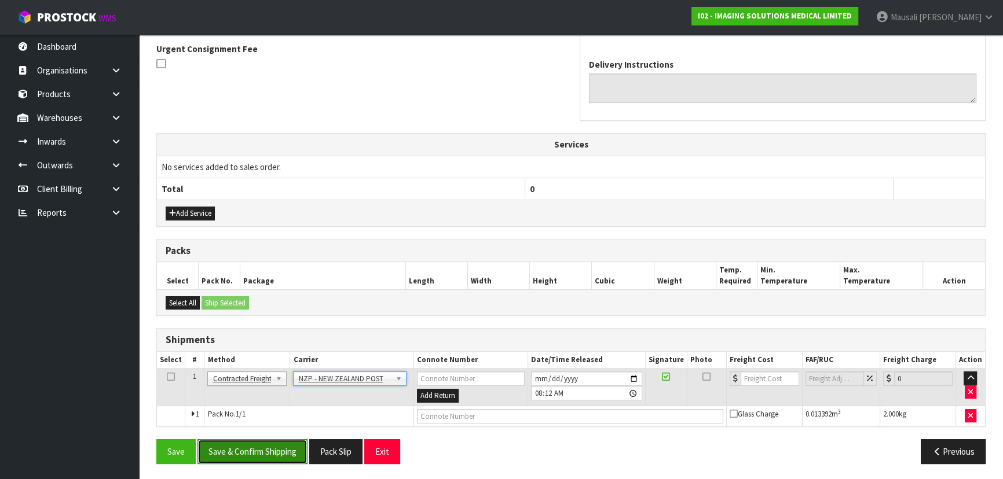
click at [280, 447] on button "Save & Confirm Shipping" at bounding box center [252, 451] width 110 height 25
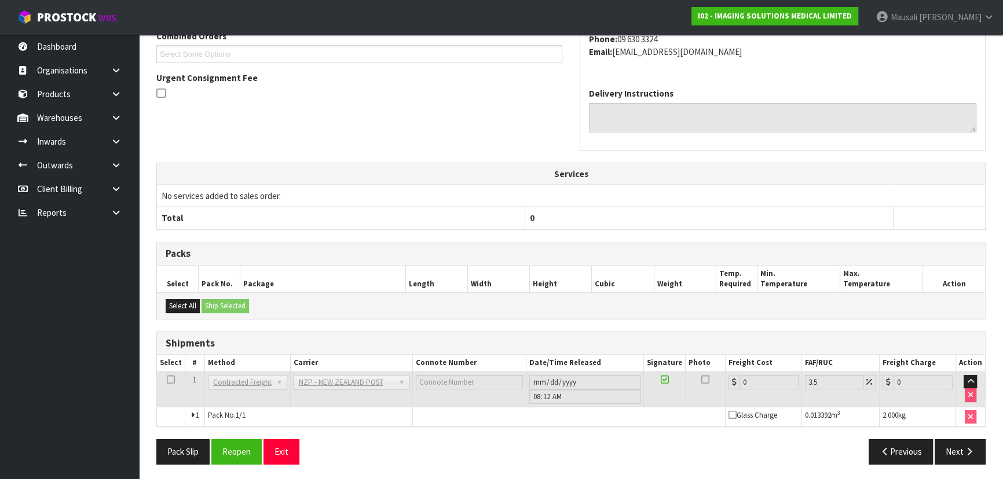
scroll to position [325, 0]
click at [245, 450] on button "Reopen" at bounding box center [236, 451] width 50 height 25
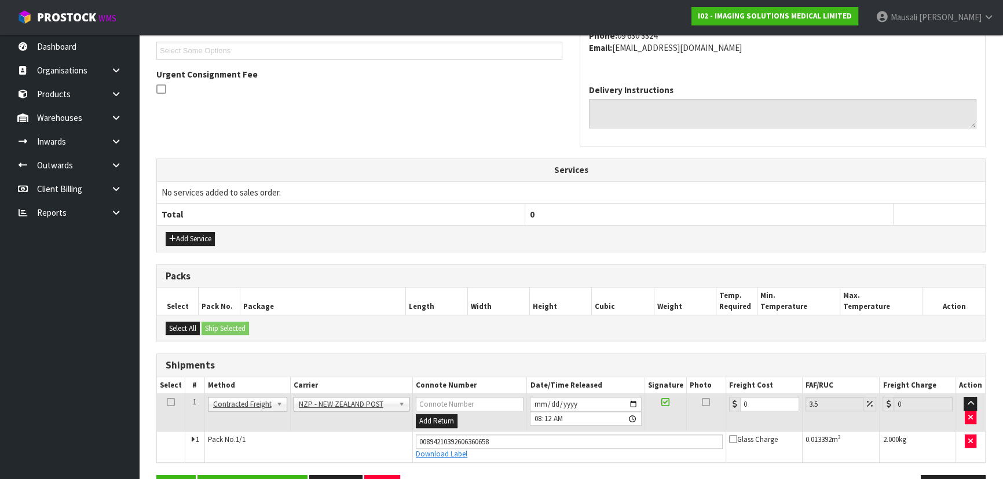
scroll to position [352, 0]
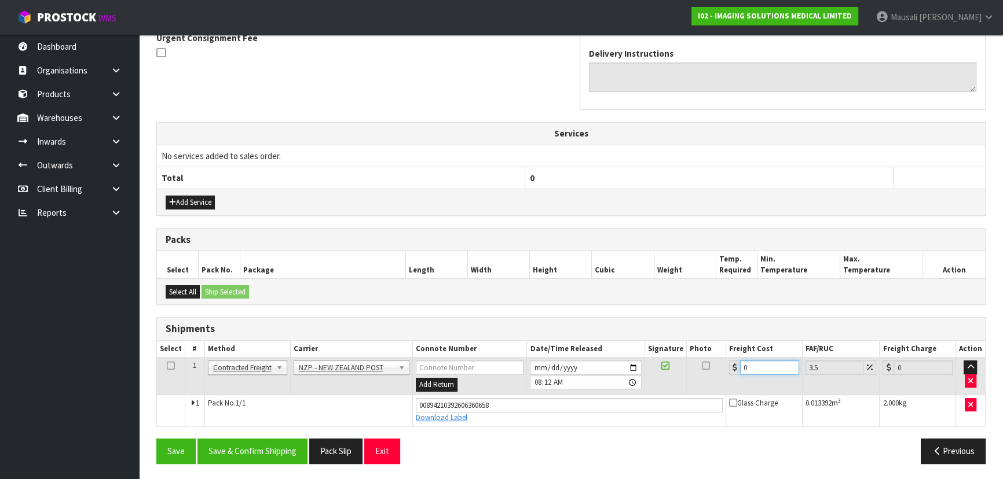
drag, startPoint x: 764, startPoint y: 368, endPoint x: 728, endPoint y: 370, distance: 36.0
click at [729, 370] on div "0" at bounding box center [764, 368] width 70 height 14
type input "4"
type input "4.14"
type input "4.3"
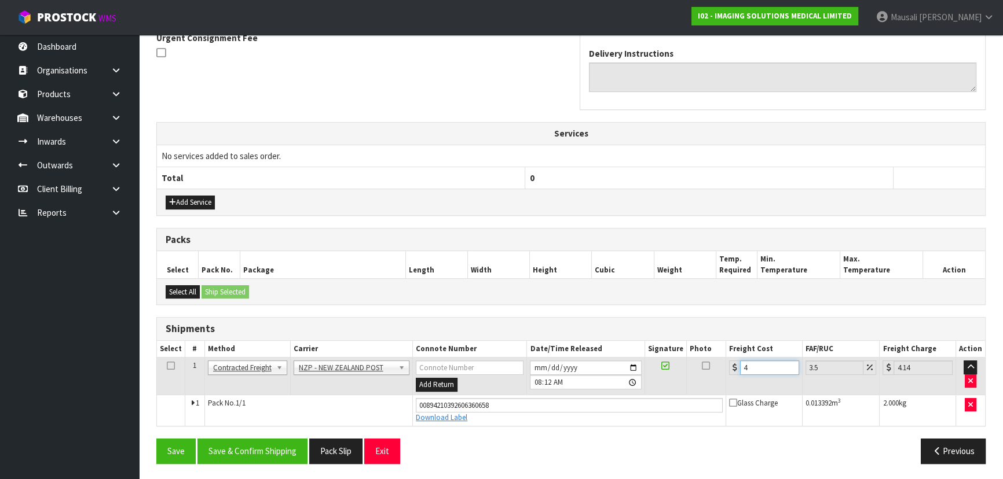
type input "4.45"
type input "4.33"
type input "4.48"
type input "4.33"
click at [236, 446] on button "Save & Confirm Shipping" at bounding box center [252, 451] width 110 height 25
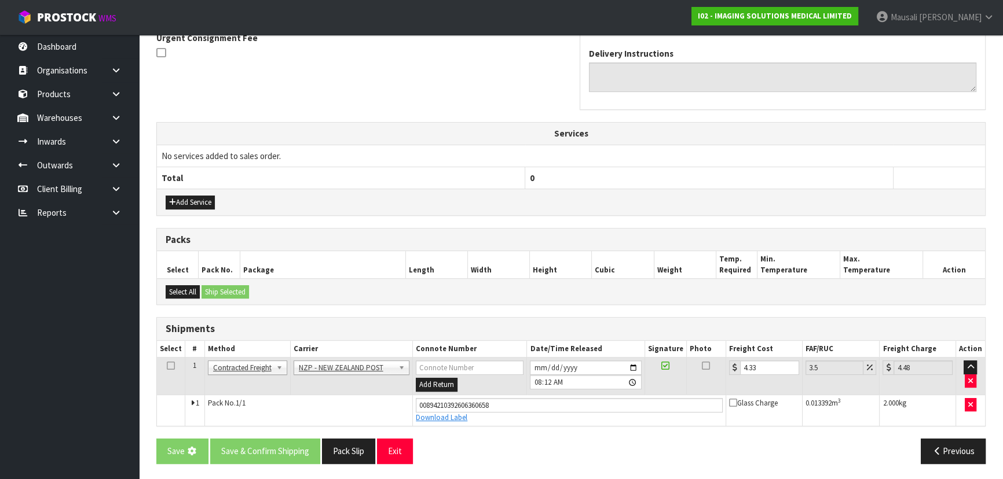
scroll to position [0, 0]
